Goal: Transaction & Acquisition: Download file/media

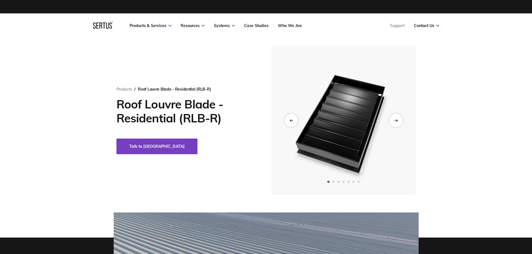
click at [395, 120] on icon "Next slide" at bounding box center [396, 120] width 4 height 3
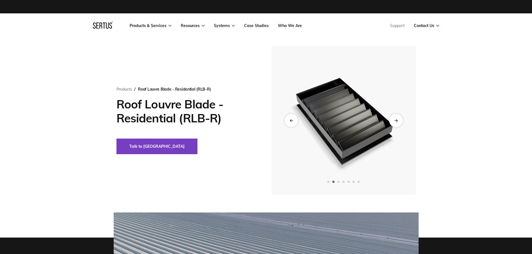
click at [395, 120] on icon "Next slide" at bounding box center [396, 120] width 4 height 3
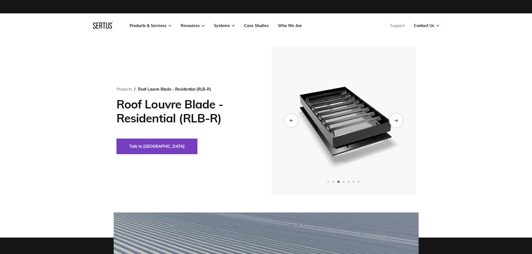
click at [395, 120] on icon "Next slide" at bounding box center [396, 120] width 4 height 3
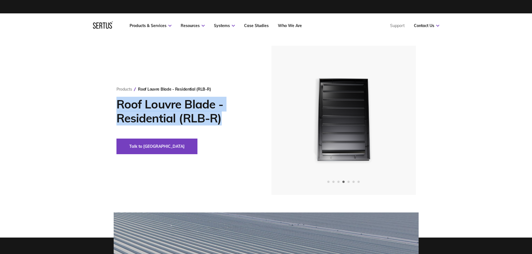
drag, startPoint x: 221, startPoint y: 117, endPoint x: 112, endPoint y: 107, distance: 110.2
click at [112, 107] on div "Products Roof Louvre Blade - Residential (RLB-R) Roof Louvre Blade - Residentia…" at bounding box center [265, 120] width 327 height 149
copy h1 "Roof Louvre Blade - Residential (RLB-R)"
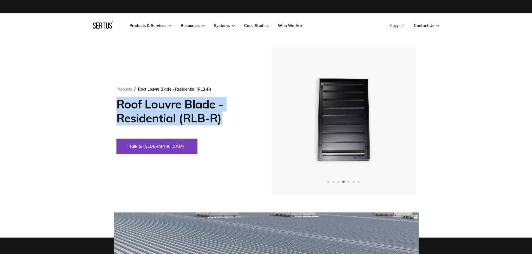
drag, startPoint x: 211, startPoint y: 123, endPoint x: 211, endPoint y: 119, distance: 3.6
click at [211, 123] on h1 "Roof Louvre Blade - Residential (RLB-R)" at bounding box center [185, 111] width 138 height 28
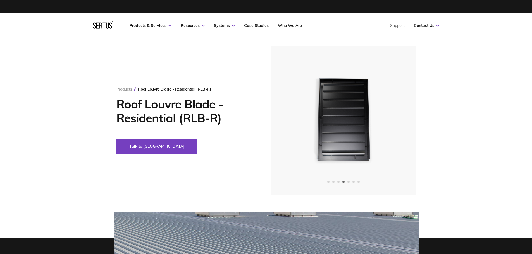
drag, startPoint x: 210, startPoint y: 115, endPoint x: 215, endPoint y: 119, distance: 6.7
click at [218, 118] on h1 "Roof Louvre Blade - Residential (RLB-R)" at bounding box center [185, 111] width 138 height 28
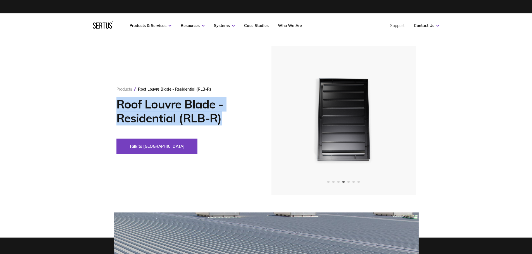
drag, startPoint x: 223, startPoint y: 122, endPoint x: 111, endPoint y: 107, distance: 112.4
click at [110, 107] on div "Products Roof Louvre Blade - Residential (RLB-R) Roof Louvre Blade - Residentia…" at bounding box center [265, 120] width 327 height 149
copy h1 "Roof Louvre Blade - Residential (RLB-R)"
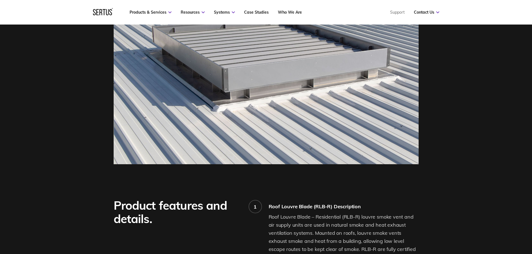
scroll to position [307, 0]
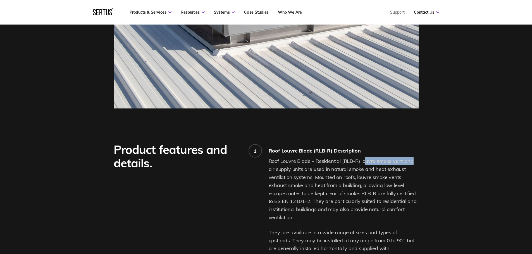
drag, startPoint x: 379, startPoint y: 160, endPoint x: 416, endPoint y: 161, distance: 37.1
click at [416, 161] on p "Roof Louvre Blade – Residential (RLB-R) louvre smoke vent and air supply units …" at bounding box center [344, 189] width 150 height 64
drag, startPoint x: 361, startPoint y: 161, endPoint x: 413, endPoint y: 164, distance: 52.1
click at [413, 164] on p "Roof Louvre Blade – Residential (RLB-R) louvre smoke vent and air supply units …" at bounding box center [344, 189] width 150 height 64
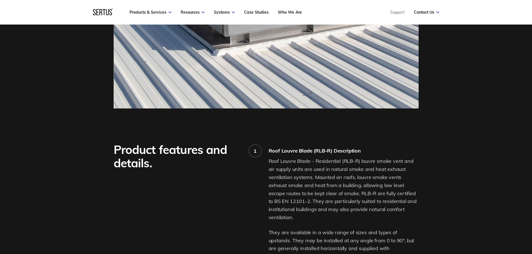
click at [380, 174] on p "Roof Louvre Blade – Residential (RLB-R) louvre smoke vent and air supply units …" at bounding box center [344, 189] width 150 height 64
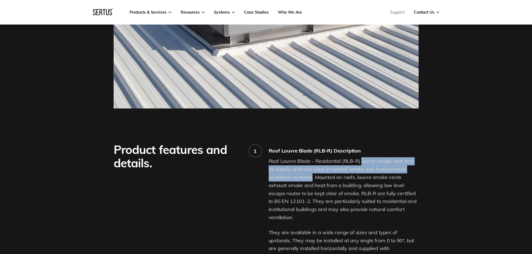
drag, startPoint x: 312, startPoint y: 179, endPoint x: 361, endPoint y: 161, distance: 52.0
click at [361, 161] on p "Roof Louvre Blade – Residential (RLB-R) louvre smoke vent and air supply units …" at bounding box center [344, 189] width 150 height 64
copy p "louvre smoke vent and air supply units are used in natural smoke and heat exhau…"
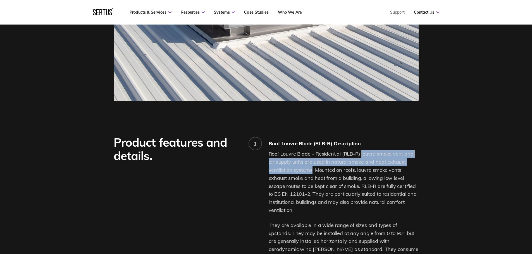
scroll to position [391, 0]
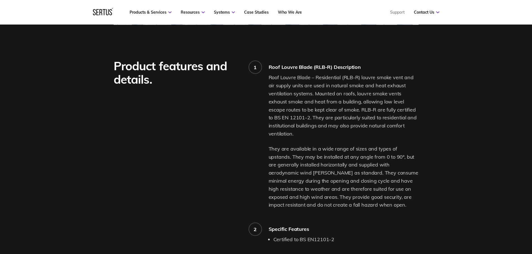
click at [322, 104] on p "Roof Louvre Blade – Residential (RLB-R) louvre smoke vent and air supply units …" at bounding box center [344, 106] width 150 height 64
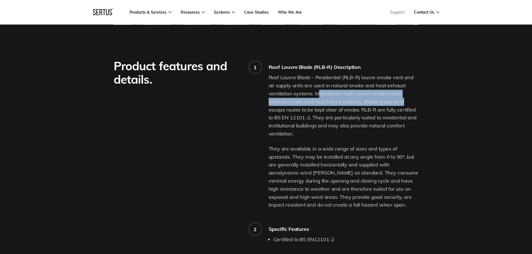
drag, startPoint x: 319, startPoint y: 94, endPoint x: 408, endPoint y: 98, distance: 89.4
click at [408, 98] on p "Roof Louvre Blade – Residential (RLB-R) louvre smoke vent and air supply units …" at bounding box center [344, 106] width 150 height 64
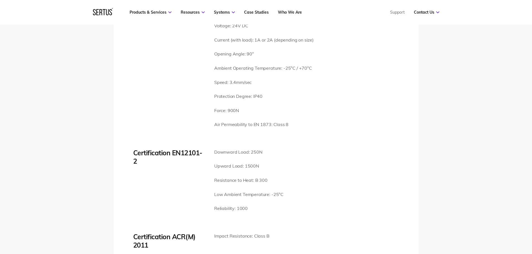
scroll to position [810, 0]
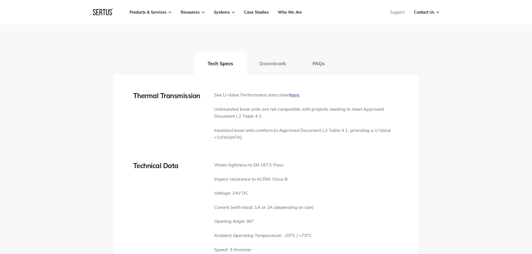
click at [271, 68] on button "Downloads" at bounding box center [272, 63] width 53 height 22
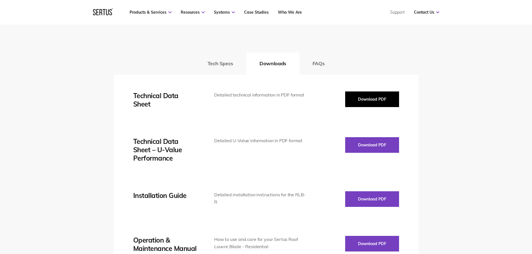
click at [366, 97] on button "Download PDF" at bounding box center [372, 100] width 54 height 16
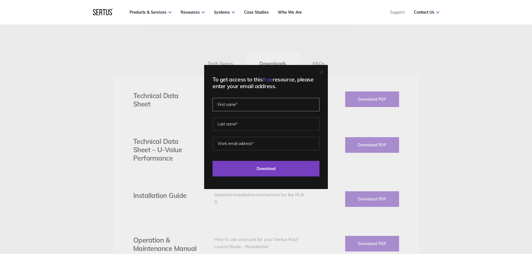
click at [259, 99] on input "text" at bounding box center [265, 104] width 107 height 13
type input "[PERSON_NAME]"
click at [252, 127] on input "text" at bounding box center [265, 124] width 107 height 13
type input "A"
click at [250, 146] on input "email" at bounding box center [265, 143] width 107 height 13
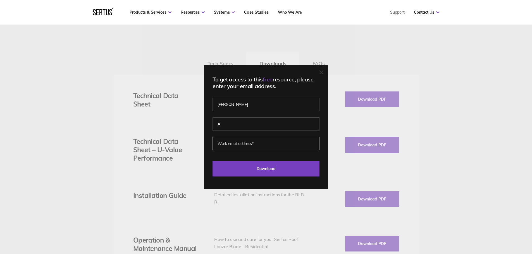
type input "[EMAIL_ADDRESS][DOMAIN_NAME]"
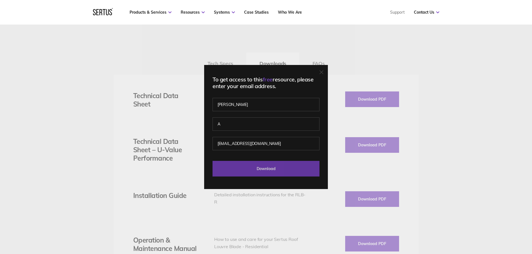
click at [262, 169] on input "Download" at bounding box center [265, 169] width 107 height 16
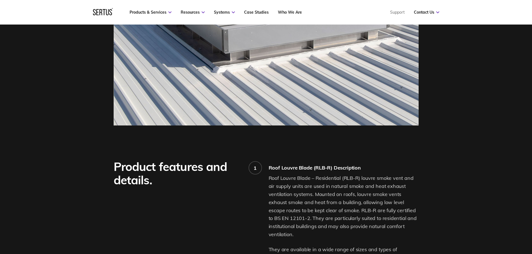
scroll to position [363, 0]
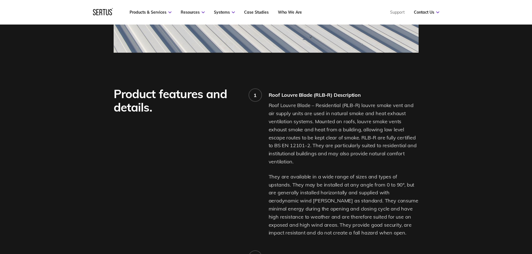
click at [350, 143] on p "Roof Louvre Blade – Residential (RLB-R) louvre smoke vent and air supply units …" at bounding box center [344, 134] width 150 height 64
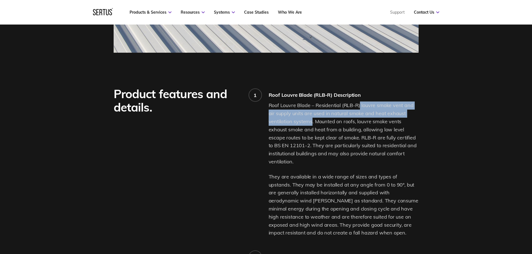
drag, startPoint x: 360, startPoint y: 105, endPoint x: 312, endPoint y: 125, distance: 51.7
click at [312, 125] on p "Roof Louvre Blade – Residential (RLB-R) louvre smoke vent and air supply units …" at bounding box center [344, 134] width 150 height 64
copy p "louvre smoke vent and air supply units are used in natural smoke and heat exhau…"
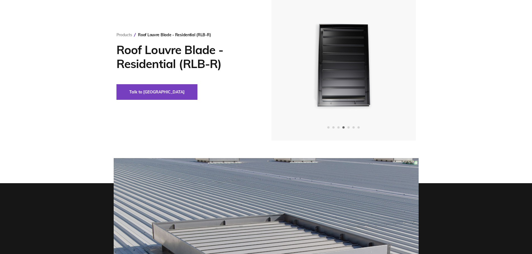
scroll to position [0, 0]
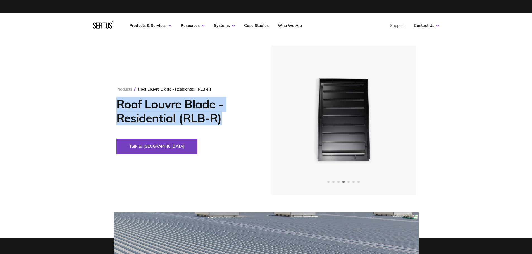
drag, startPoint x: 118, startPoint y: 105, endPoint x: 223, endPoint y: 117, distance: 105.6
click at [223, 117] on h1 "Roof Louvre Blade - Residential (RLB-R)" at bounding box center [185, 111] width 138 height 28
copy h1 "Roof Louvre Blade - Residential (RLB-R)"
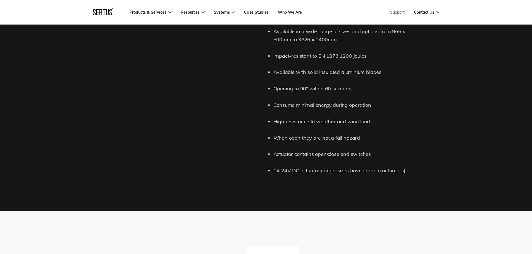
scroll to position [726, 0]
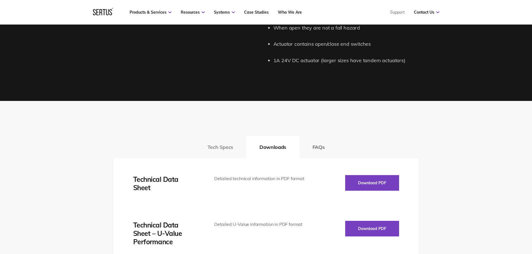
click at [221, 146] on button "Tech Specs" at bounding box center [220, 147] width 52 height 22
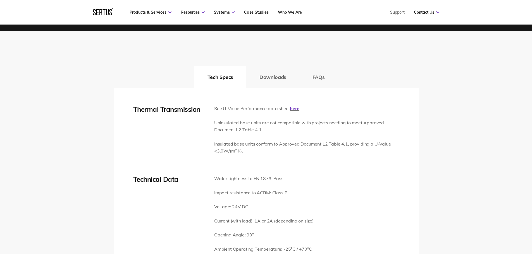
scroll to position [810, 0]
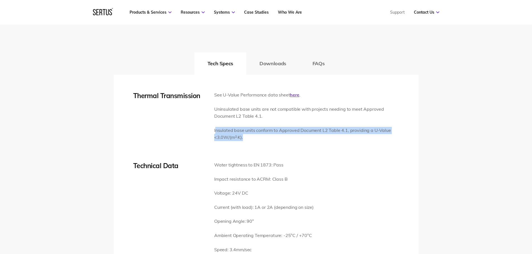
drag, startPoint x: 248, startPoint y: 137, endPoint x: 215, endPoint y: 133, distance: 33.2
click at [215, 133] on p "Insulated base units conform to Approved Document L2 Table 4.1, providing a U-V…" at bounding box center [306, 134] width 185 height 14
copy p "nsulated base units conform to Approved Document L2 Table 4.1, providing a U-Va…"
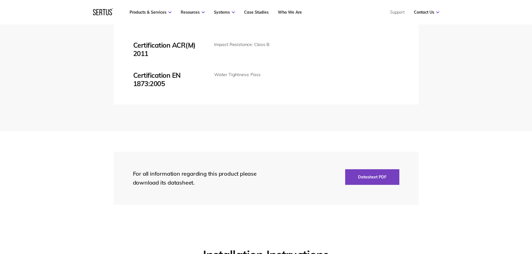
scroll to position [1228, 0]
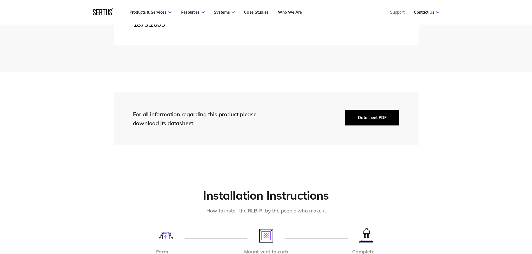
click at [385, 121] on button "Datasheet PDF" at bounding box center [372, 118] width 54 height 16
